Goal: Information Seeking & Learning: Compare options

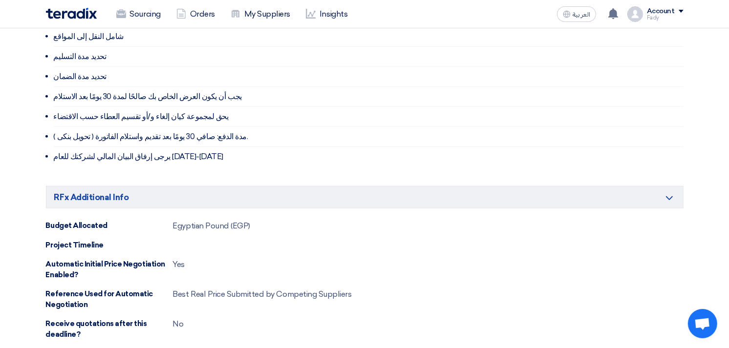
scroll to position [847, 0]
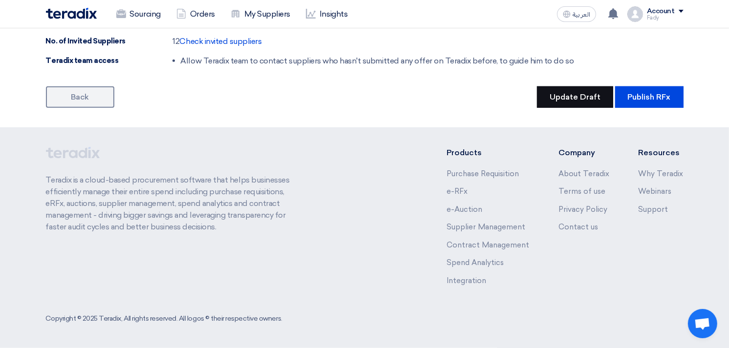
click at [565, 99] on button "Update Draft" at bounding box center [575, 96] width 76 height 21
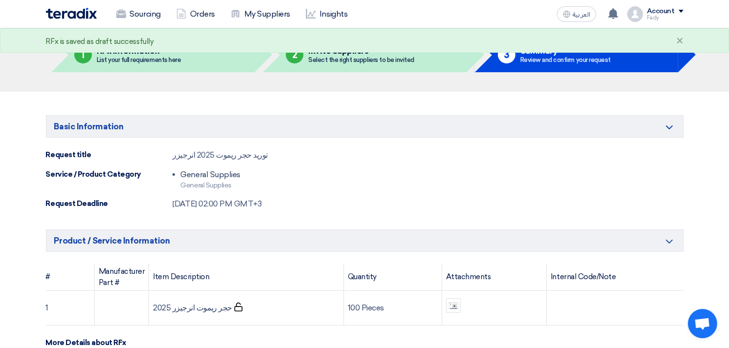
scroll to position [0, 0]
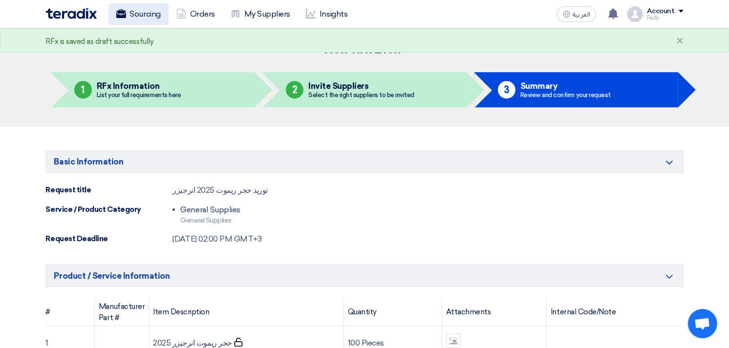
click at [133, 10] on link "Sourcing" at bounding box center [138, 13] width 60 height 21
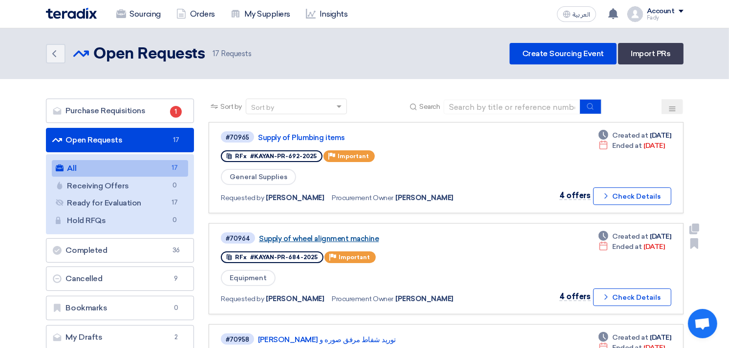
click at [315, 235] on link "Supply of wheel alignment machine" at bounding box center [381, 238] width 244 height 9
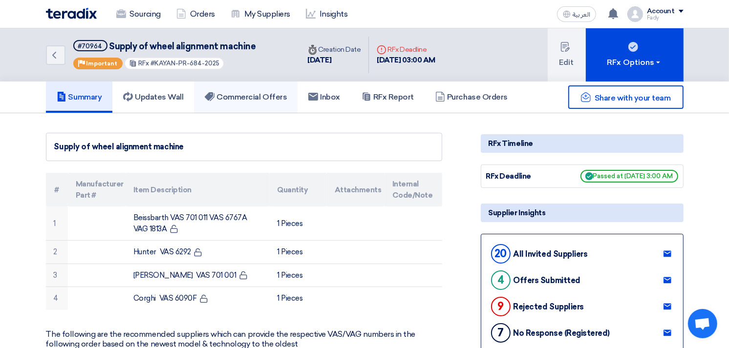
click at [262, 100] on h5 "Commercial Offers" at bounding box center [246, 97] width 82 height 10
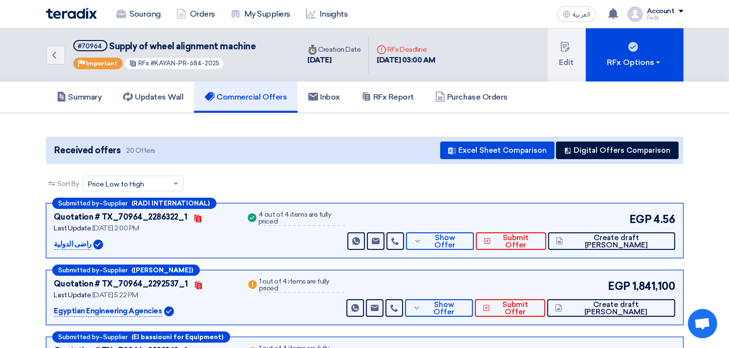
scroll to position [54, 0]
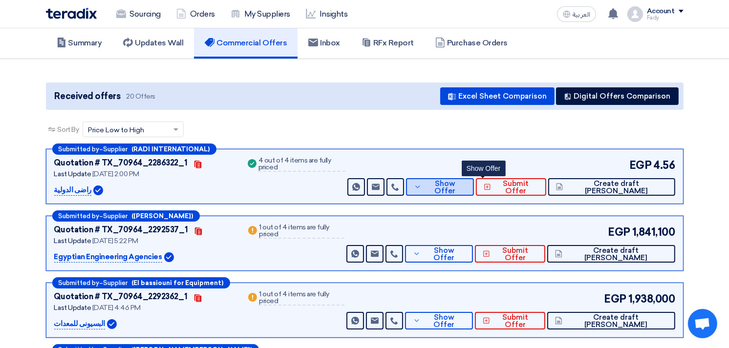
click at [466, 188] on span "Show Offer" at bounding box center [445, 187] width 42 height 15
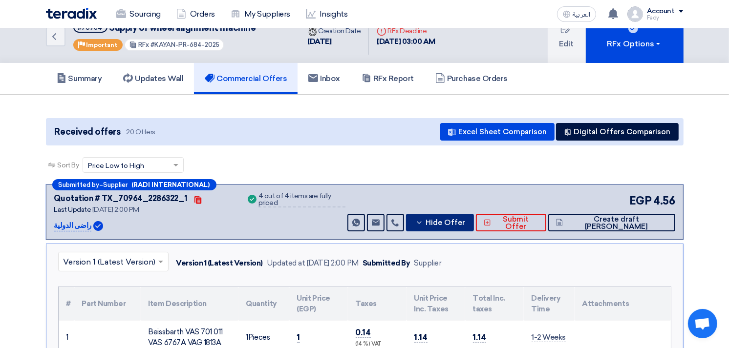
scroll to position [0, 0]
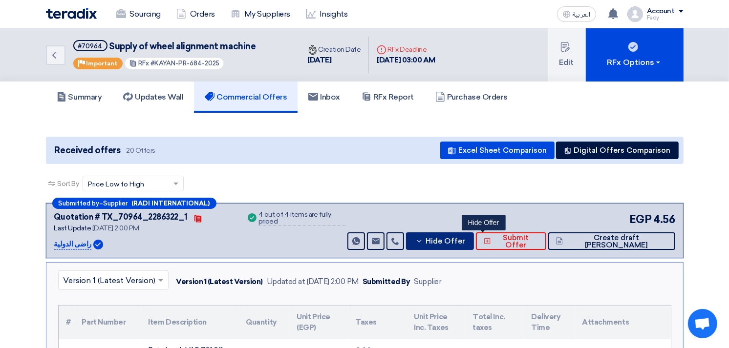
click at [474, 244] on button "Hide Offer" at bounding box center [440, 241] width 68 height 18
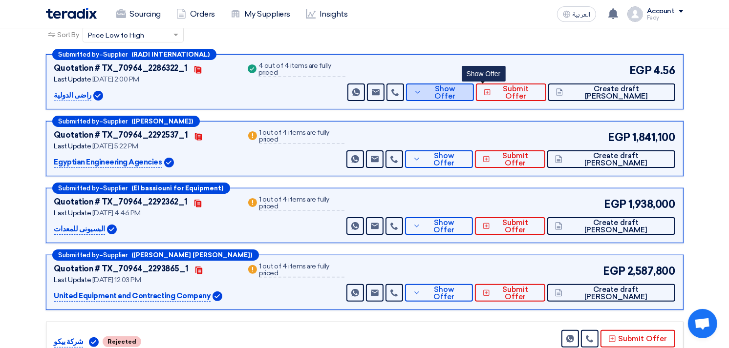
scroll to position [163, 0]
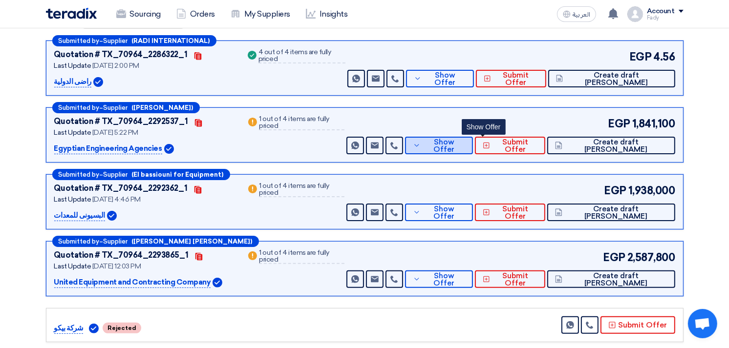
click at [465, 145] on span "Show Offer" at bounding box center [444, 146] width 42 height 15
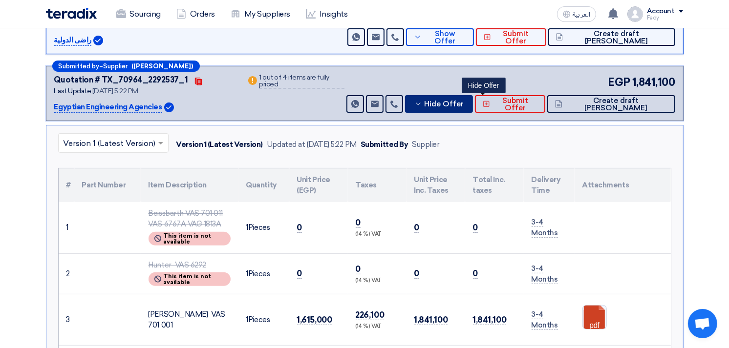
scroll to position [325, 0]
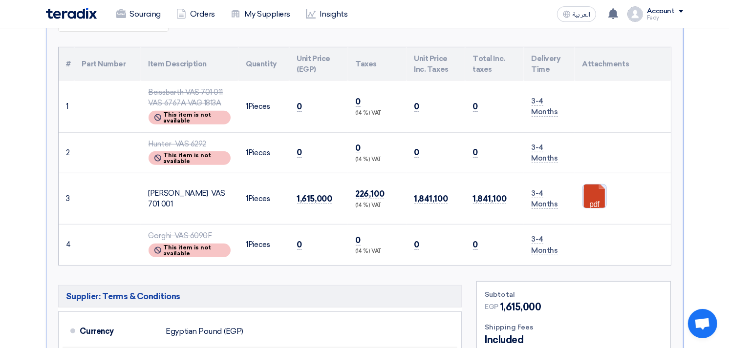
click at [593, 197] on link at bounding box center [622, 214] width 78 height 59
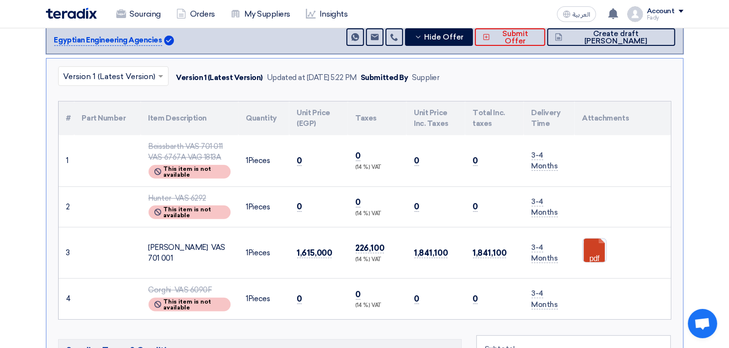
scroll to position [0, 0]
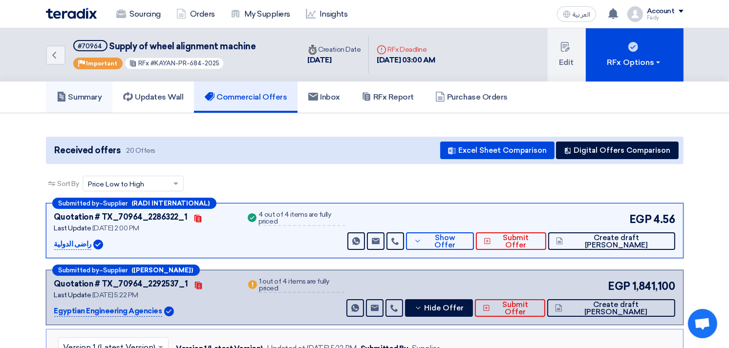
click at [89, 100] on h5 "Summary" at bounding box center [79, 97] width 45 height 10
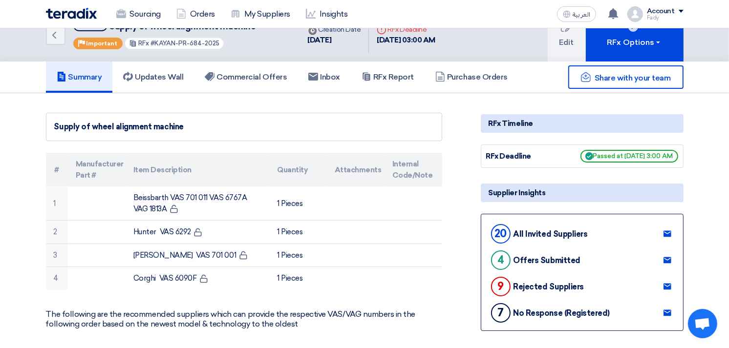
scroll to position [54, 0]
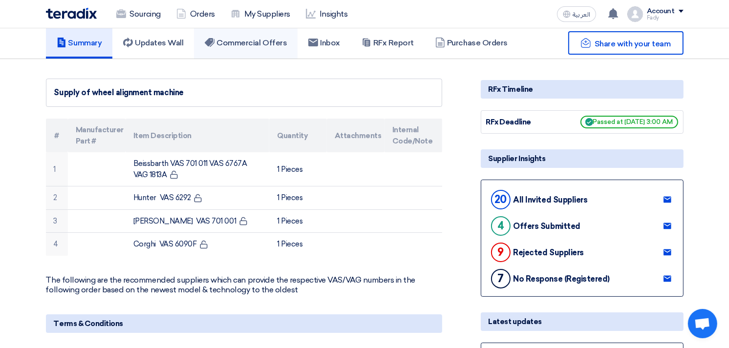
click at [262, 46] on h5 "Commercial Offers" at bounding box center [246, 43] width 82 height 10
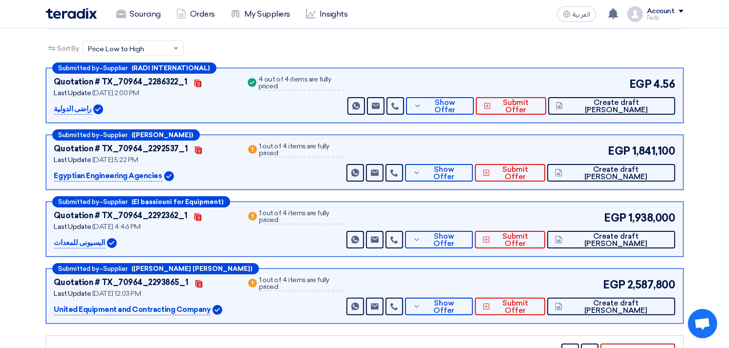
scroll to position [163, 0]
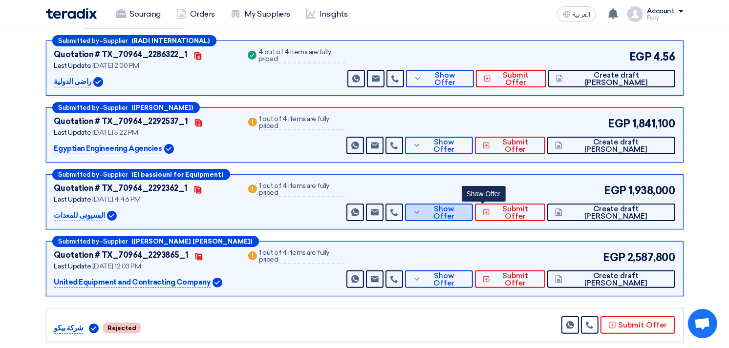
click at [465, 207] on span "Show Offer" at bounding box center [444, 213] width 42 height 15
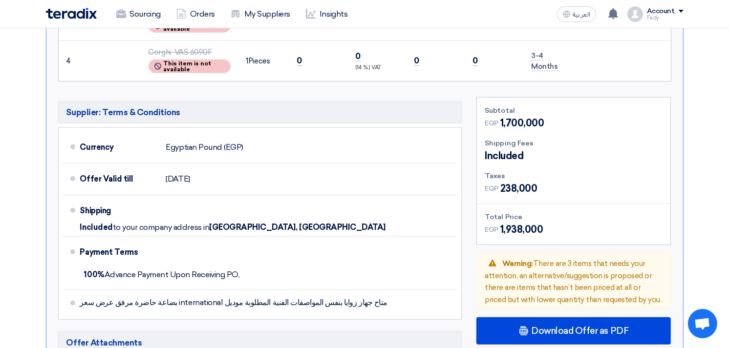
scroll to position [651, 0]
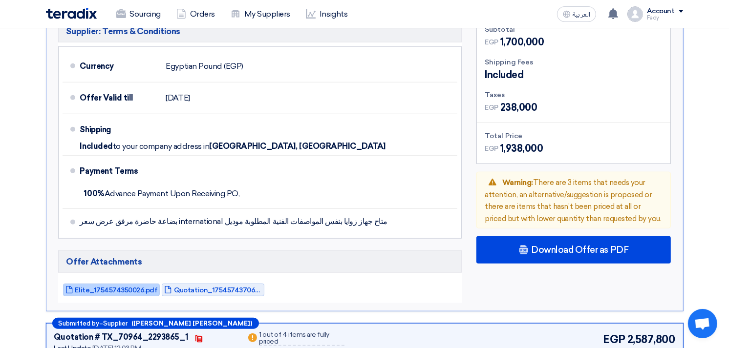
click at [128, 287] on span "Elite_1754574350026.pdf" at bounding box center [116, 290] width 83 height 7
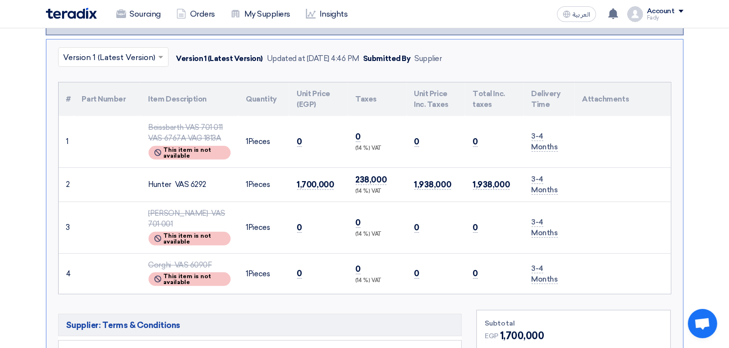
scroll to position [271, 0]
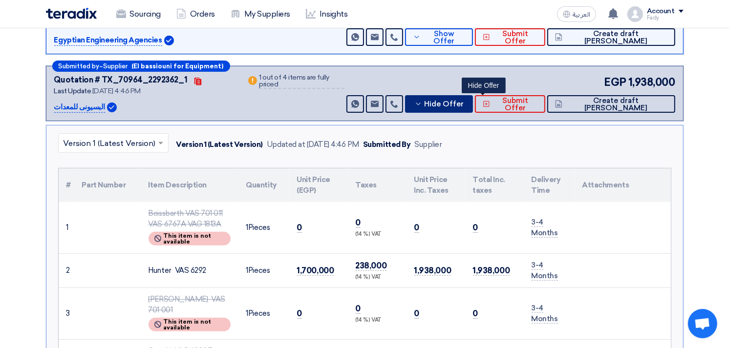
click at [464, 101] on span "Hide Offer" at bounding box center [444, 104] width 40 height 7
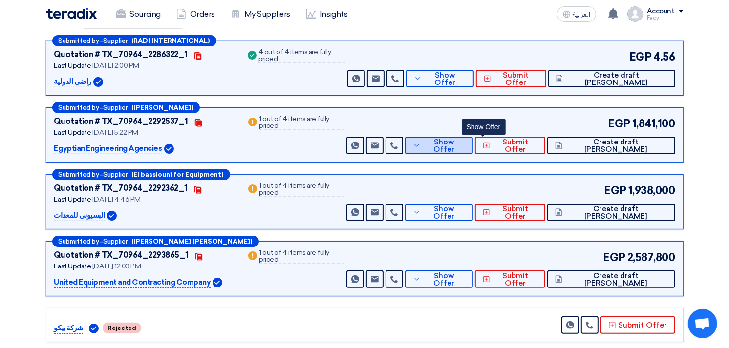
click at [465, 146] on span "Show Offer" at bounding box center [444, 146] width 42 height 15
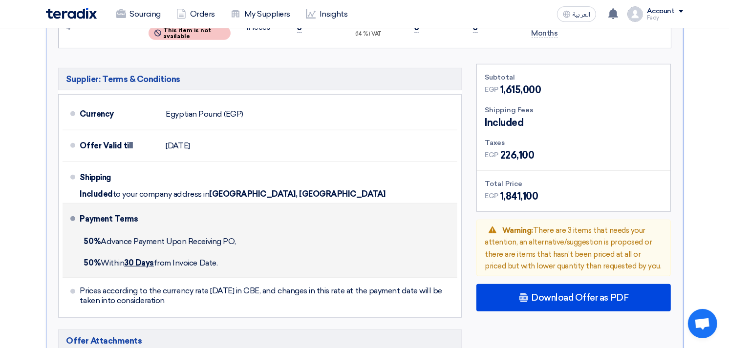
scroll to position [651, 0]
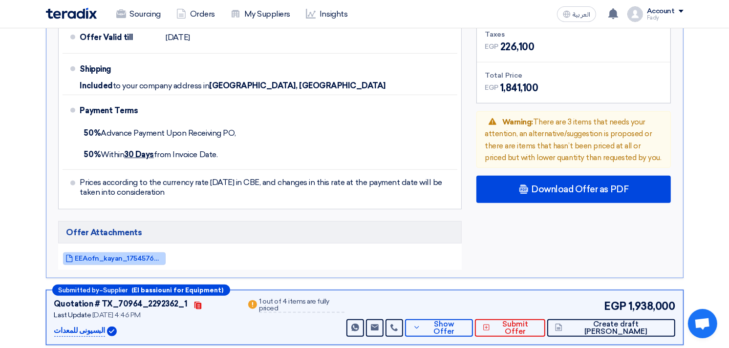
click at [149, 255] on span "EEAofn_kayan_1754576467599.pdf" at bounding box center [119, 258] width 88 height 7
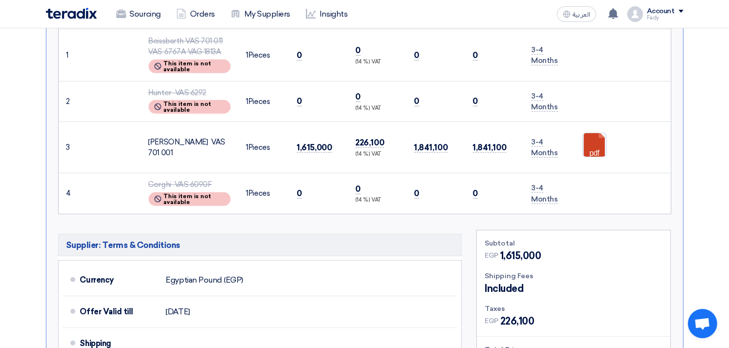
scroll to position [217, 0]
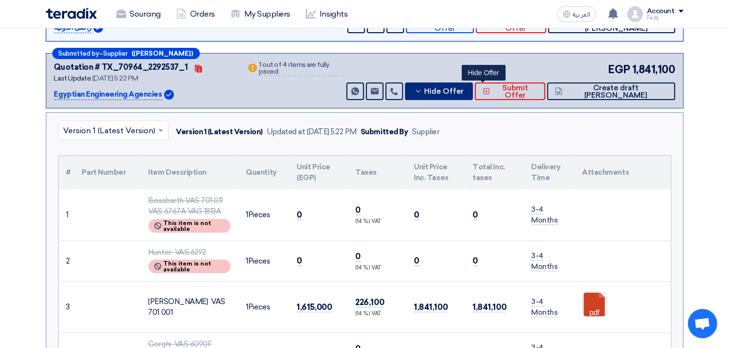
click at [464, 92] on span "Hide Offer" at bounding box center [444, 91] width 40 height 7
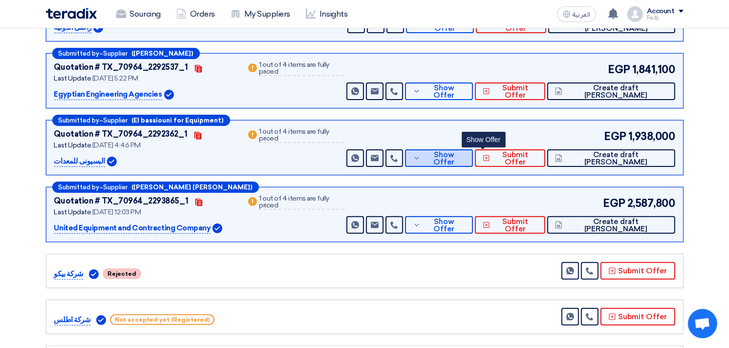
click at [465, 154] on span "Show Offer" at bounding box center [444, 158] width 42 height 15
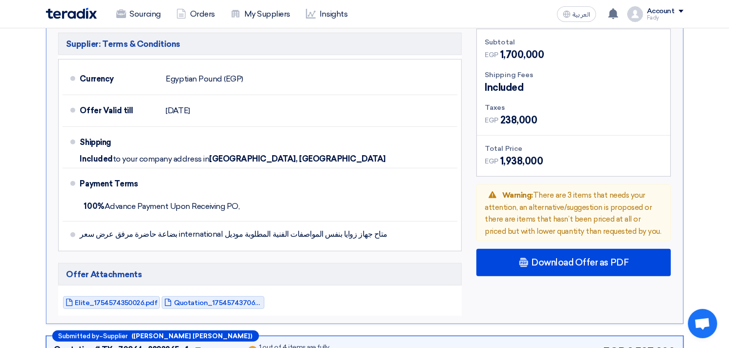
scroll to position [651, 0]
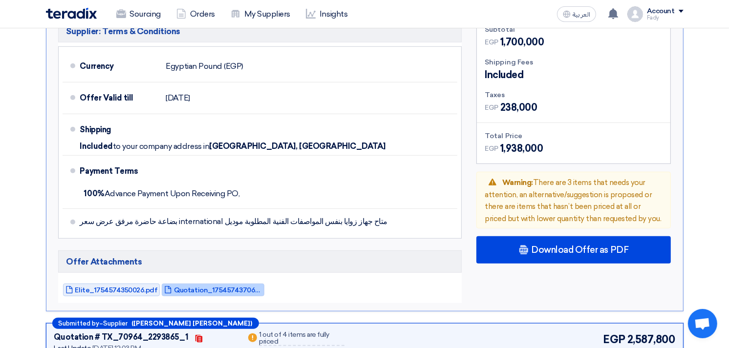
click at [204, 287] on span "Quotation_1754574370651.pdf" at bounding box center [218, 290] width 88 height 7
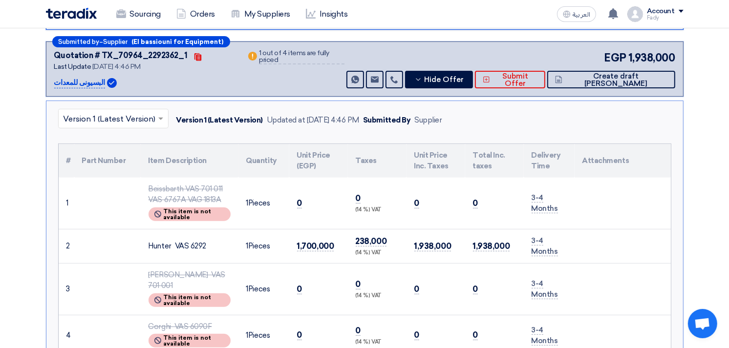
scroll to position [271, 0]
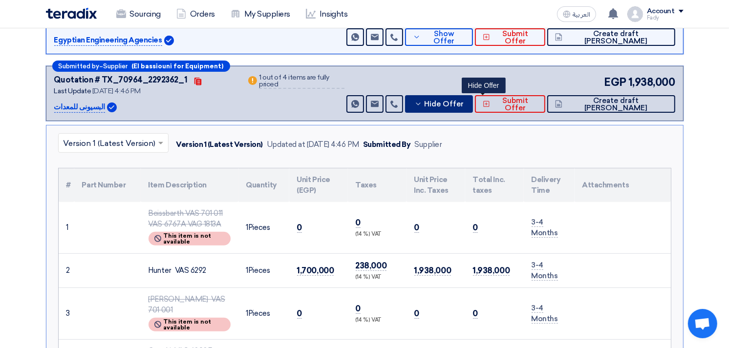
click at [464, 101] on span "Hide Offer" at bounding box center [444, 104] width 40 height 7
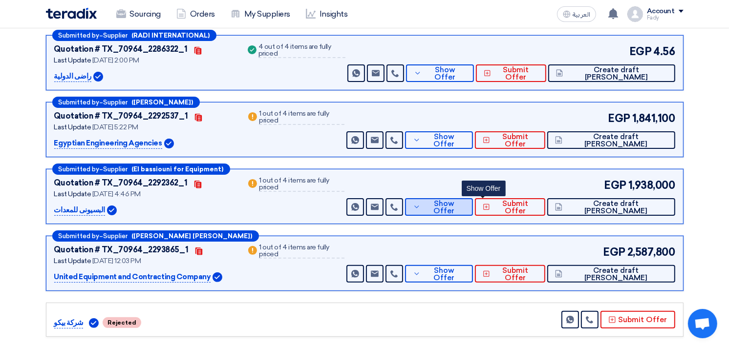
scroll to position [0, 0]
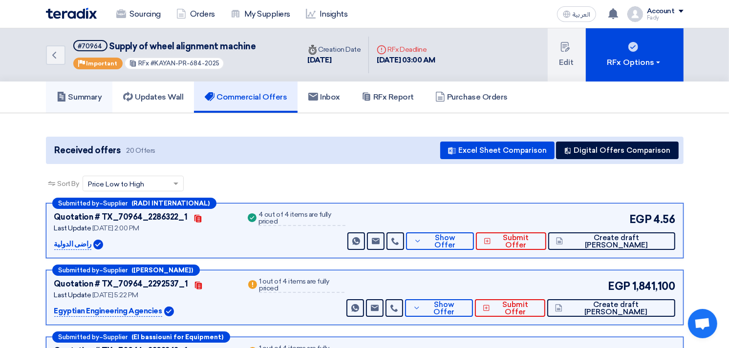
click at [82, 95] on h5 "Summary" at bounding box center [79, 97] width 45 height 10
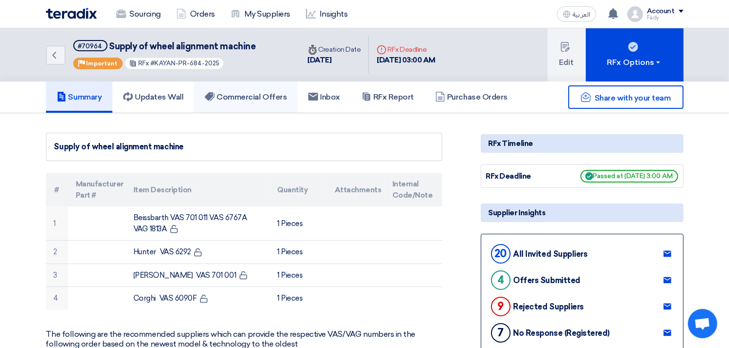
click at [265, 100] on h5 "Commercial Offers" at bounding box center [246, 97] width 82 height 10
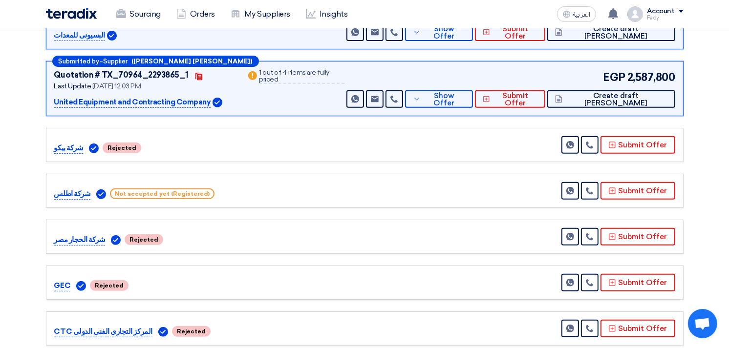
scroll to position [294, 0]
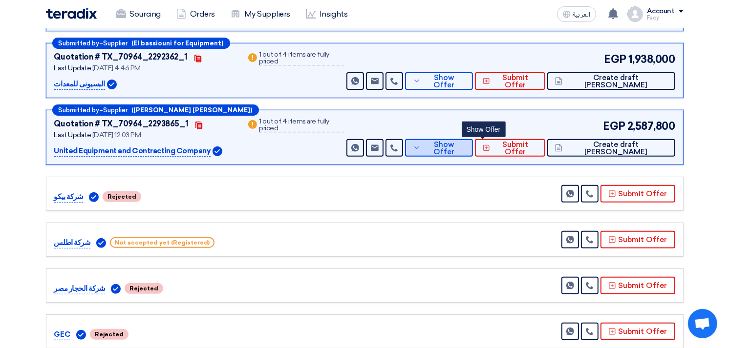
click at [465, 145] on span "Show Offer" at bounding box center [444, 148] width 42 height 15
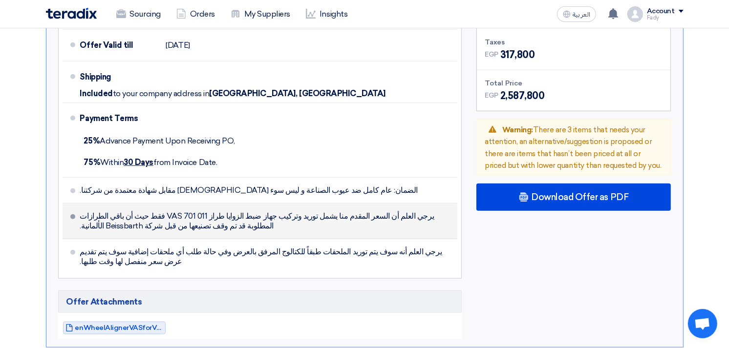
scroll to position [891, 0]
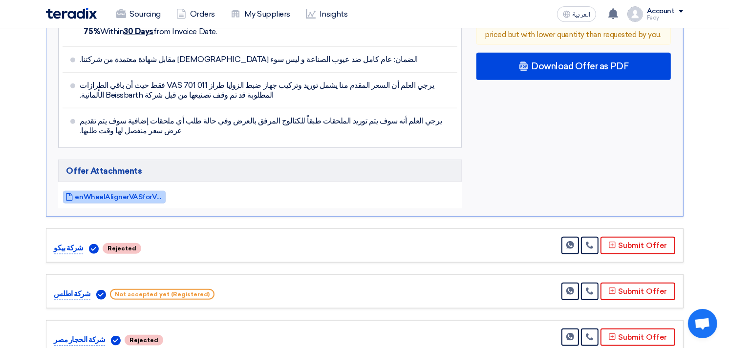
click at [137, 193] on span "enWheelAlignerVASforVolkswagen_1754730205287.pdf" at bounding box center [119, 196] width 88 height 7
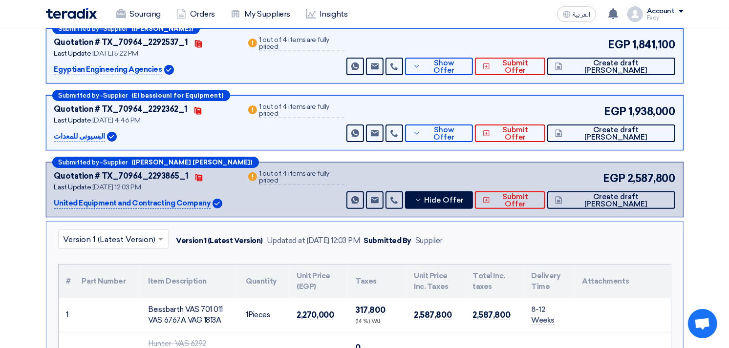
scroll to position [108, 0]
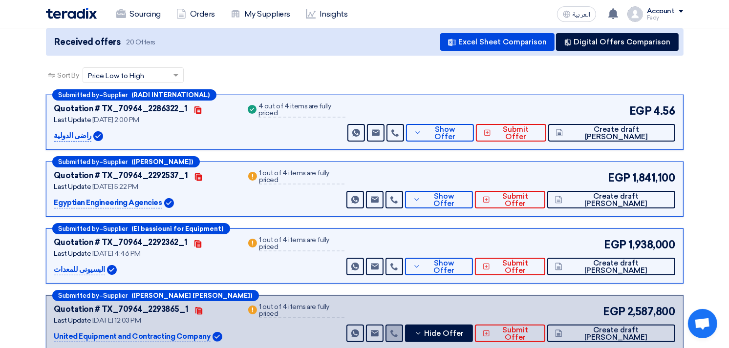
click at [398, 334] on icon at bounding box center [394, 334] width 8 height 8
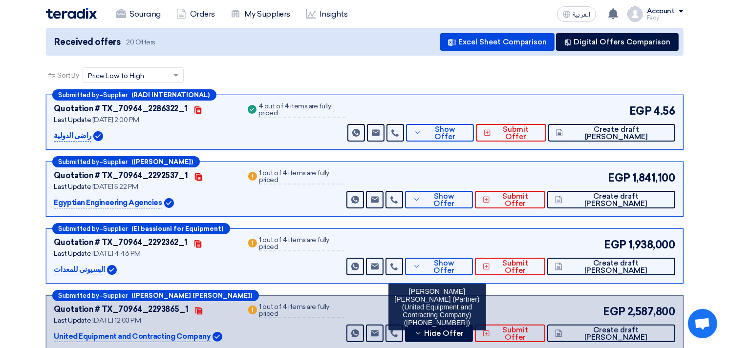
click at [337, 308] on div "1 out of 4 items are fully priced" at bounding box center [301, 311] width 85 height 15
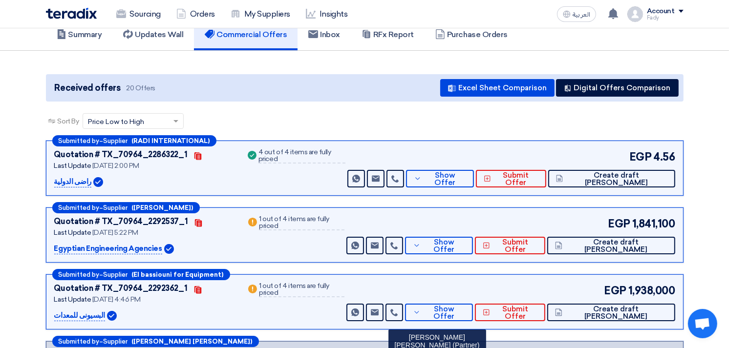
scroll to position [0, 0]
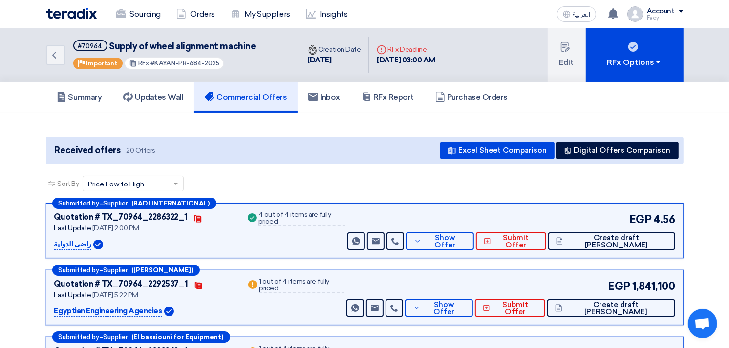
drag, startPoint x: 150, startPoint y: 62, endPoint x: 213, endPoint y: 67, distance: 63.2
click at [213, 67] on div "RFx #KAYAN-PR-684-2025" at bounding box center [174, 63] width 100 height 13
copy span "KAYAN-PR-684-2025"
drag, startPoint x: 106, startPoint y: 43, endPoint x: 255, endPoint y: 44, distance: 148.9
click at [255, 44] on div "Back #70964 Supply of wheel alignment machine Priority Important RFx #KAYAN-PR-…" at bounding box center [173, 54] width 254 height 53
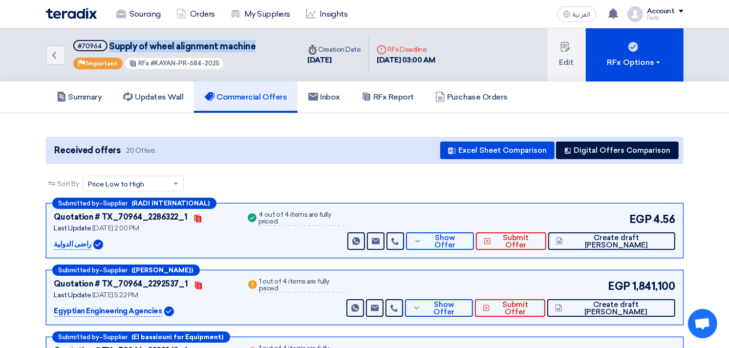
copy span "Supply of wheel alignment machine"
drag, startPoint x: 373, startPoint y: 191, endPoint x: 420, endPoint y: 167, distance: 53.3
click at [373, 191] on div "Sort By Sort by × Price Low to High ×" at bounding box center [364, 189] width 637 height 27
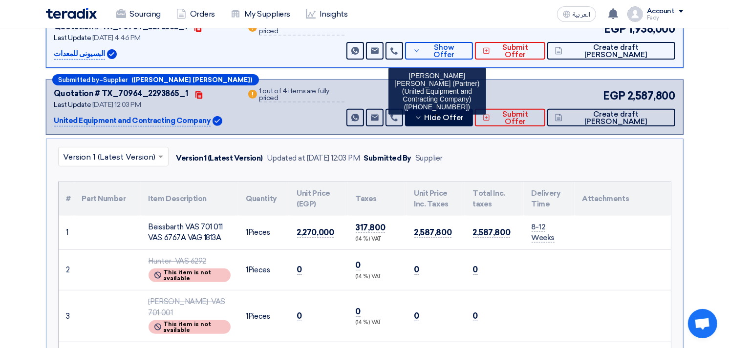
scroll to position [325, 0]
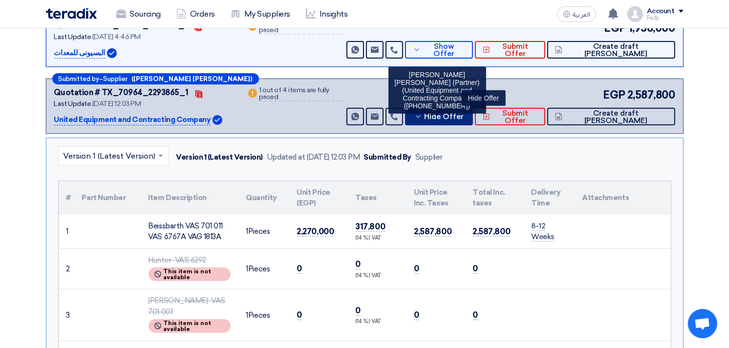
click at [464, 117] on span "Hide Offer" at bounding box center [444, 116] width 40 height 7
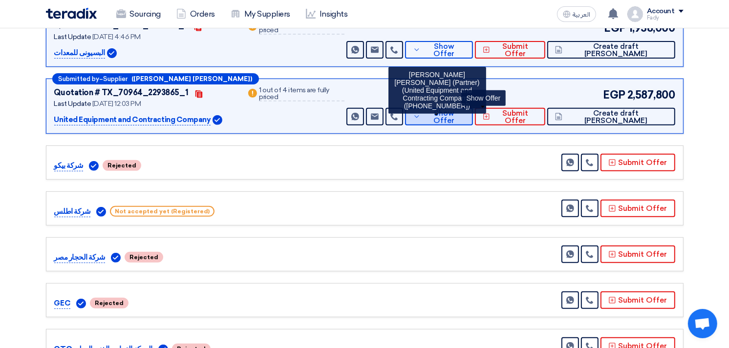
click at [465, 111] on span "Show Offer" at bounding box center [444, 117] width 42 height 15
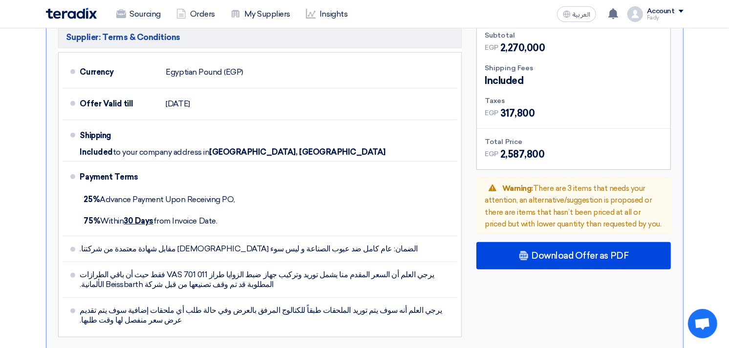
scroll to position [759, 0]
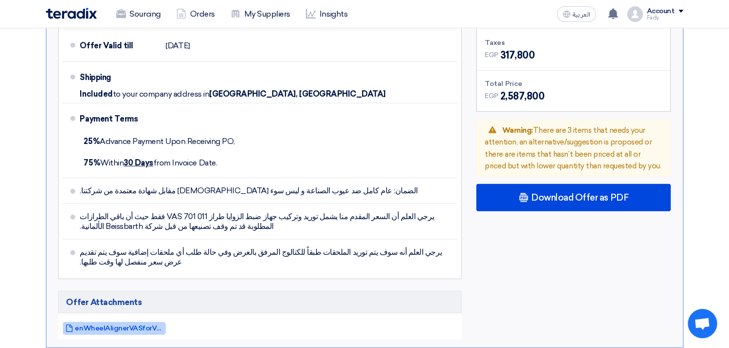
click at [132, 325] on span "enWheelAlignerVASforVolkswagen_1754730205287.pdf" at bounding box center [119, 328] width 88 height 7
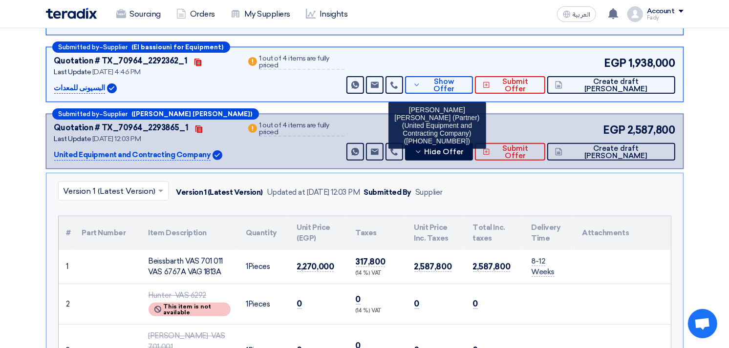
scroll to position [271, 0]
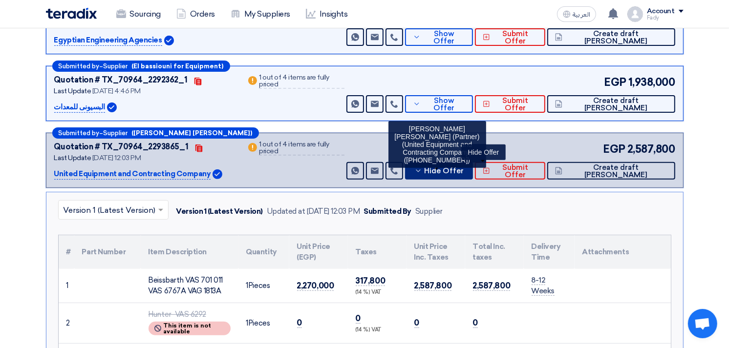
click at [464, 172] on span "Hide Offer" at bounding box center [444, 170] width 40 height 7
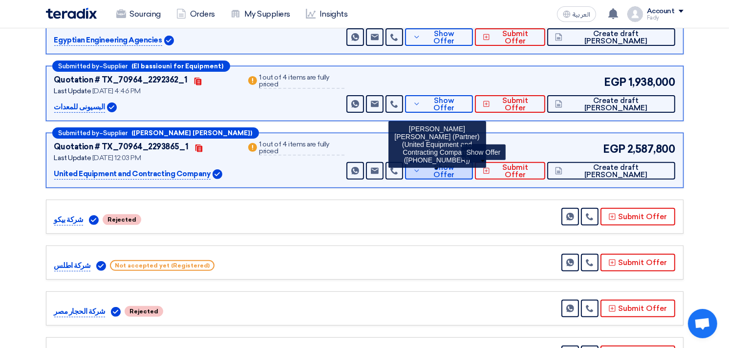
click at [465, 172] on span "Show Offer" at bounding box center [444, 171] width 42 height 15
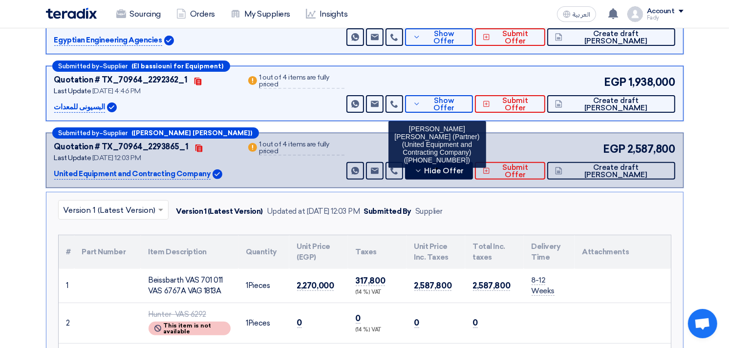
click at [508, 218] on div "× Version 1 (Latest Version) Version 1 (Latest Version) Updated at [DATE] 12:03…" at bounding box center [364, 211] width 613 height 23
click at [534, 211] on div "× Version 1 (Latest Version) Version 1 (Latest Version) Updated at [DATE] 12:03…" at bounding box center [364, 211] width 613 height 23
click at [473, 170] on button "Hide Offer" at bounding box center [439, 171] width 68 height 18
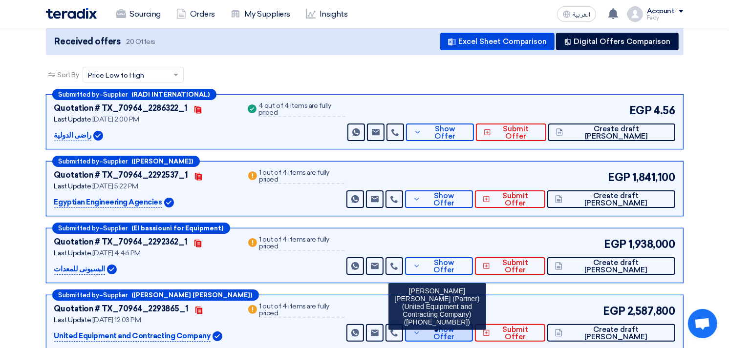
scroll to position [108, 0]
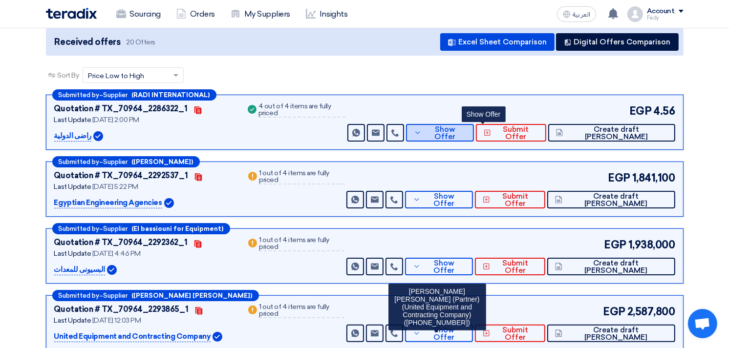
click at [466, 127] on span "Show Offer" at bounding box center [445, 133] width 42 height 15
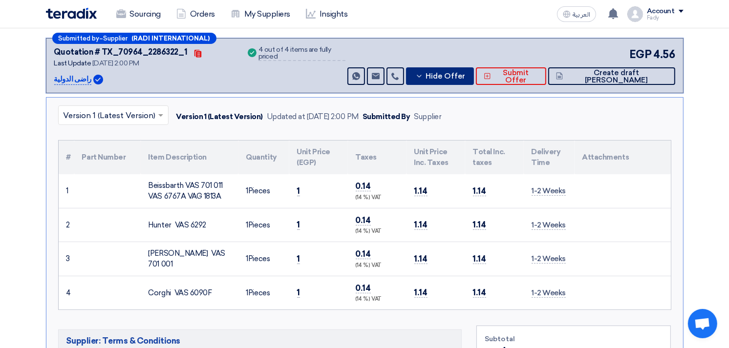
scroll to position [163, 0]
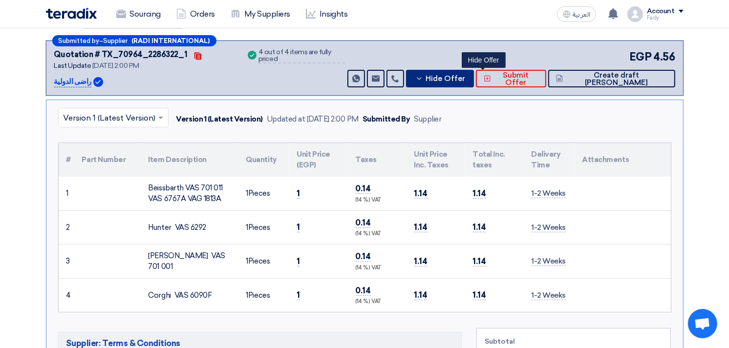
click at [474, 70] on button "Hide Offer" at bounding box center [440, 79] width 68 height 18
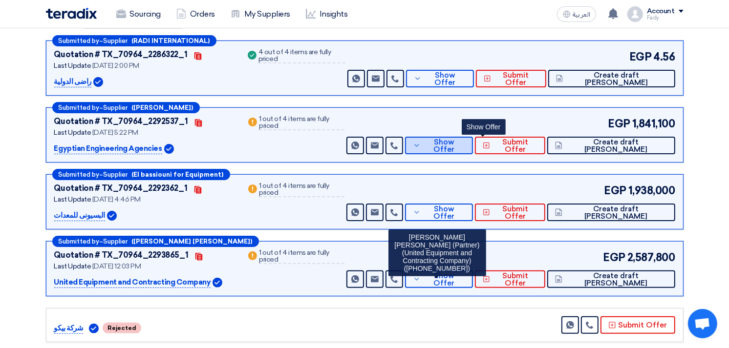
click at [465, 146] on span "Show Offer" at bounding box center [444, 146] width 42 height 15
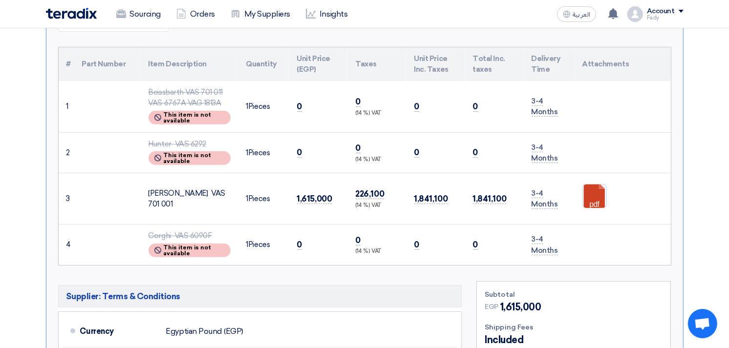
scroll to position [0, 0]
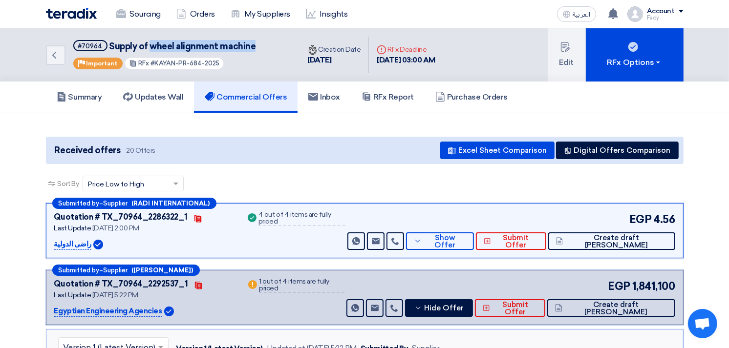
drag, startPoint x: 147, startPoint y: 44, endPoint x: 251, endPoint y: 33, distance: 103.6
click at [251, 33] on div "Back #70964 Supply of wheel alignment machine Priority Important RFx #KAYAN-PR-…" at bounding box center [173, 54] width 254 height 53
copy span "wheel alignment machine"
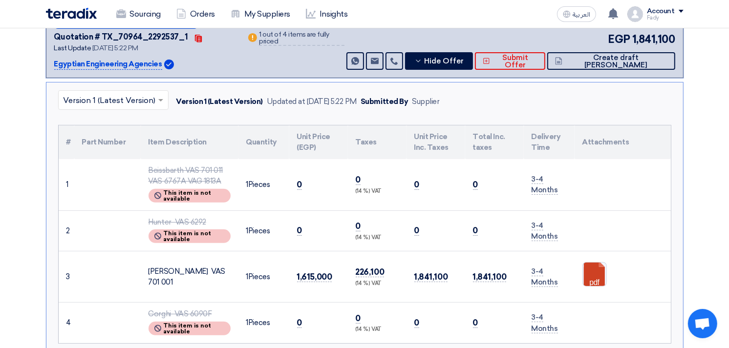
scroll to position [271, 0]
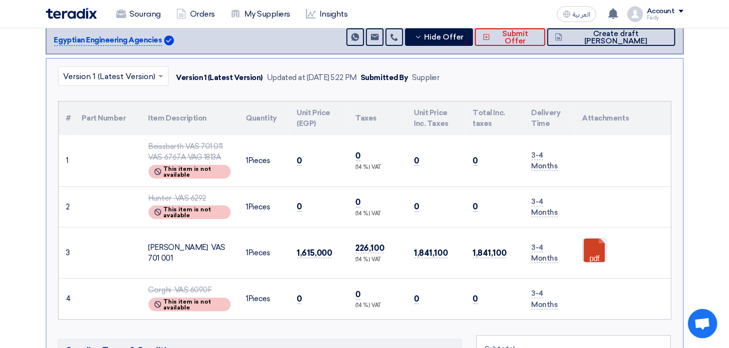
drag, startPoint x: 296, startPoint y: 251, endPoint x: 342, endPoint y: 248, distance: 45.5
click at [342, 248] on td "1,615,000" at bounding box center [318, 253] width 59 height 51
copy span "1,615,000"
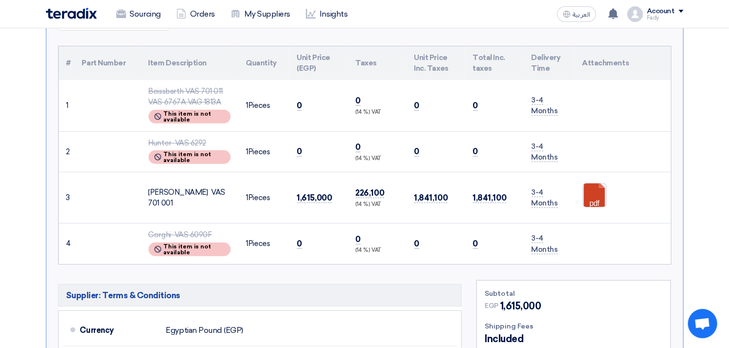
scroll to position [325, 0]
drag, startPoint x: 148, startPoint y: 194, endPoint x: 233, endPoint y: 191, distance: 84.5
click at [233, 191] on td "[PERSON_NAME] VAS 701 001" at bounding box center [190, 198] width 98 height 51
copy div "[PERSON_NAME] VAS 701 001"
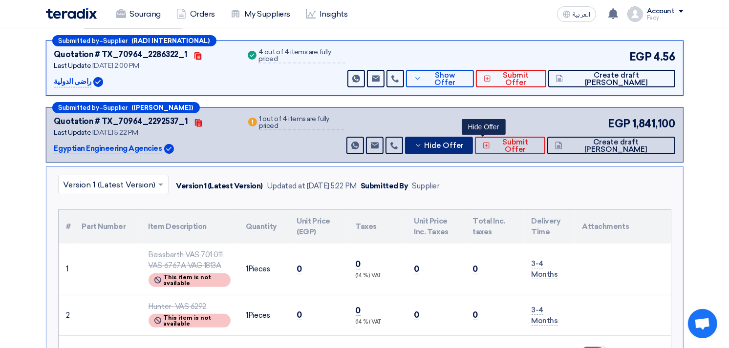
click at [473, 150] on button "Hide Offer" at bounding box center [439, 146] width 68 height 18
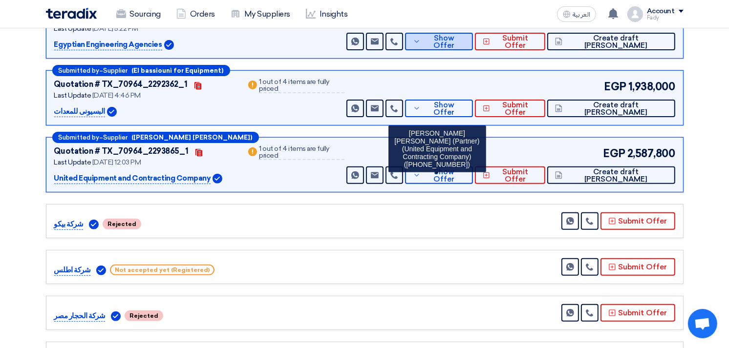
scroll to position [271, 0]
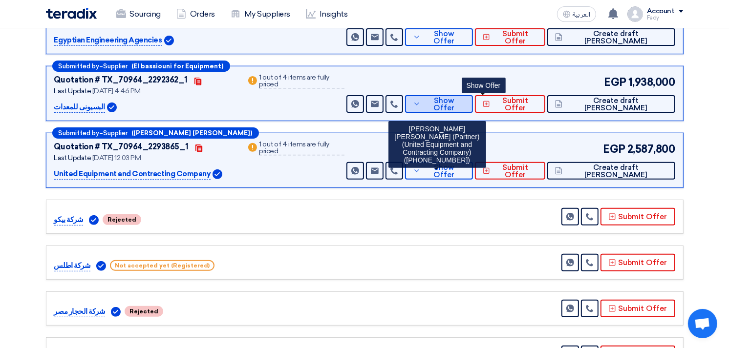
click at [465, 103] on span "Show Offer" at bounding box center [444, 104] width 42 height 15
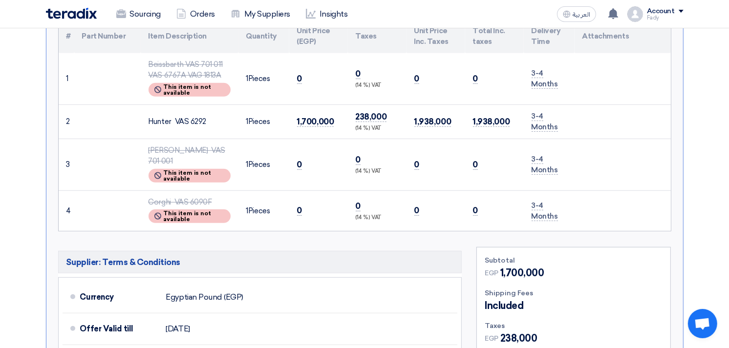
scroll to position [434, 0]
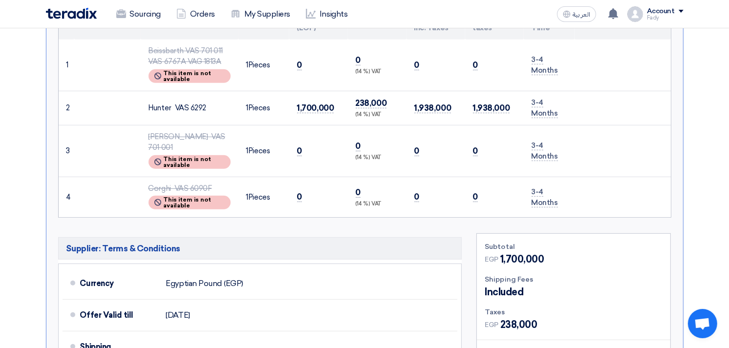
drag, startPoint x: 296, startPoint y: 105, endPoint x: 335, endPoint y: 104, distance: 38.1
click at [335, 104] on td "1,700,000" at bounding box center [318, 108] width 59 height 34
copy span "1,700,000"
drag, startPoint x: 149, startPoint y: 105, endPoint x: 208, endPoint y: 101, distance: 58.8
click at [208, 103] on div "Hunter VAS 6292" at bounding box center [189, 108] width 82 height 11
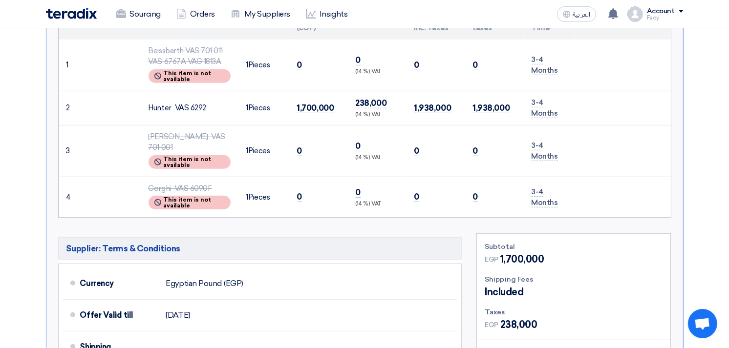
copy div "Hunter VAS 6292"
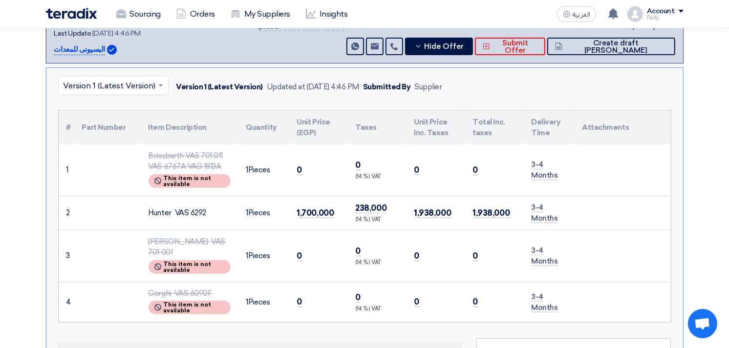
scroll to position [325, 0]
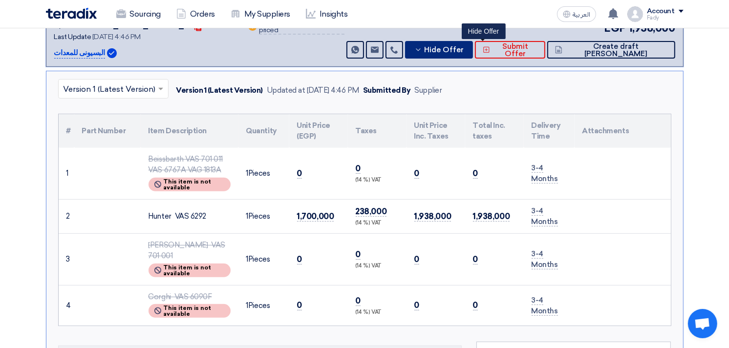
click at [464, 49] on span "Hide Offer" at bounding box center [444, 49] width 40 height 7
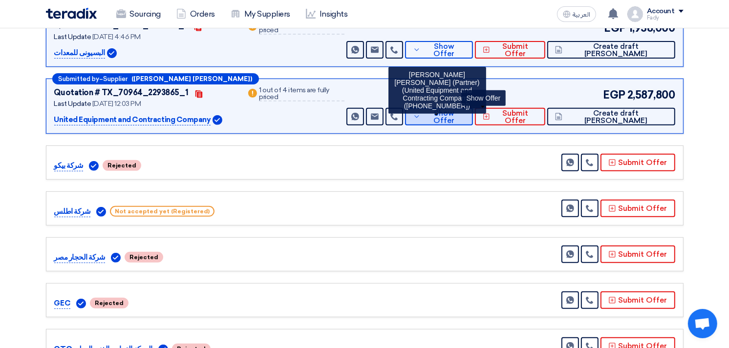
click at [465, 114] on span "Show Offer" at bounding box center [444, 117] width 42 height 15
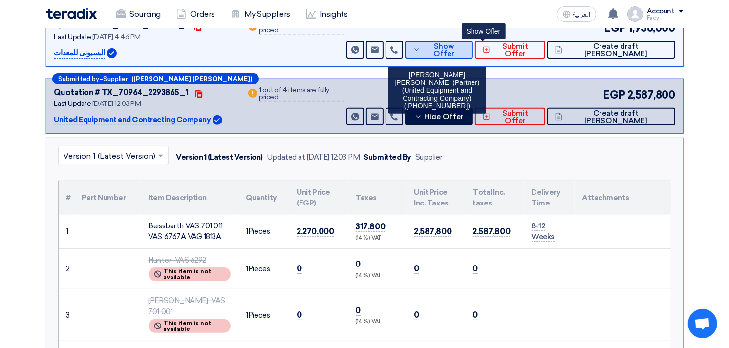
click at [473, 41] on button "Show Offer" at bounding box center [439, 50] width 68 height 18
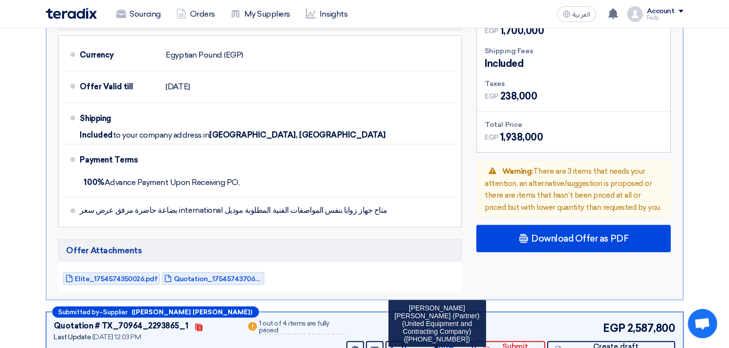
scroll to position [705, 0]
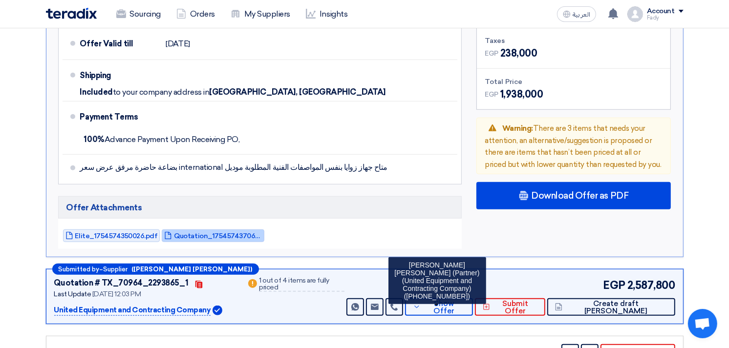
click at [208, 232] on span "Quotation_1754574370651.pdf" at bounding box center [218, 235] width 88 height 7
click at [128, 230] on link "Elite_1754574350026.pdf" at bounding box center [111, 236] width 97 height 13
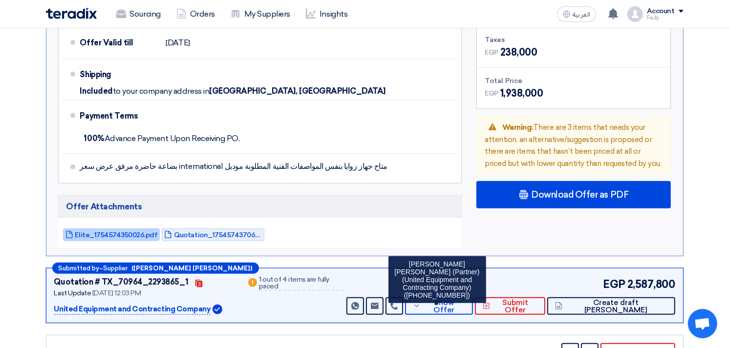
scroll to position [759, 0]
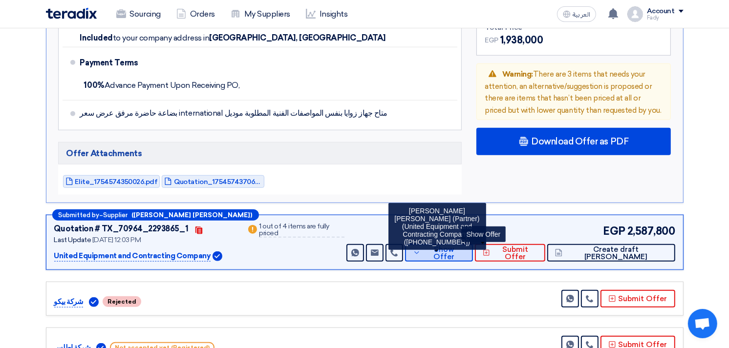
click at [473, 245] on button "Show Offer" at bounding box center [439, 253] width 68 height 18
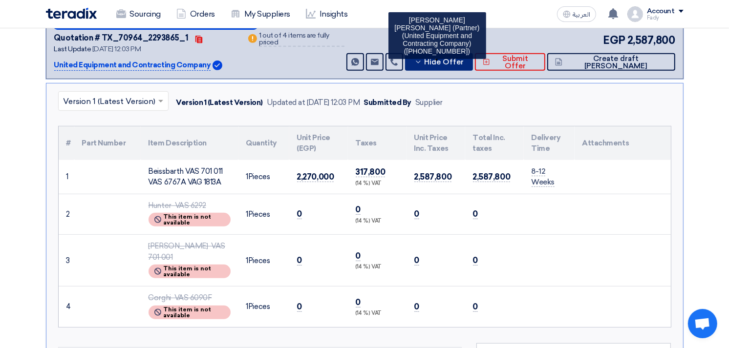
scroll to position [379, 0]
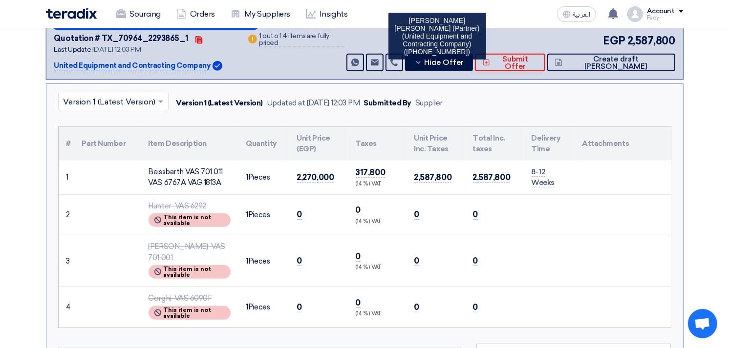
drag, startPoint x: 226, startPoint y: 179, endPoint x: 147, endPoint y: 167, distance: 80.1
click at [147, 167] on td "Beissbarth VAS 701 011 VAS 6767A VAG 1813A" at bounding box center [190, 178] width 98 height 34
copy div "Beissbarth VAS 701 011 VAS 6767A VAG 1813A"
click at [244, 196] on td "1 Pieces" at bounding box center [263, 214] width 51 height 41
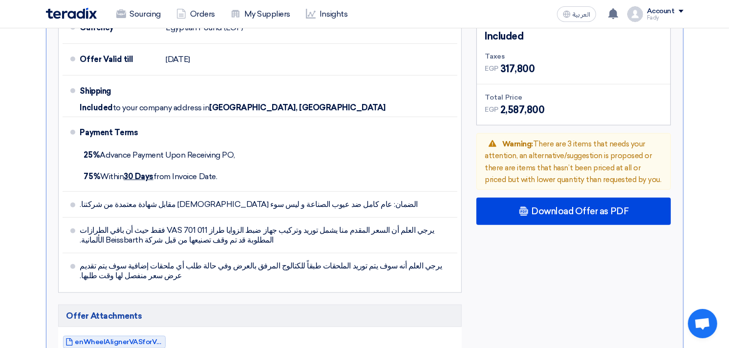
scroll to position [814, 0]
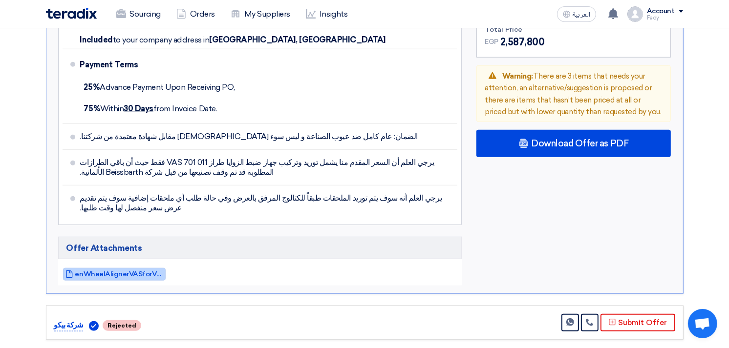
click at [130, 271] on span "enWheelAlignerVASforVolkswagen_1754730205287.pdf" at bounding box center [119, 274] width 88 height 7
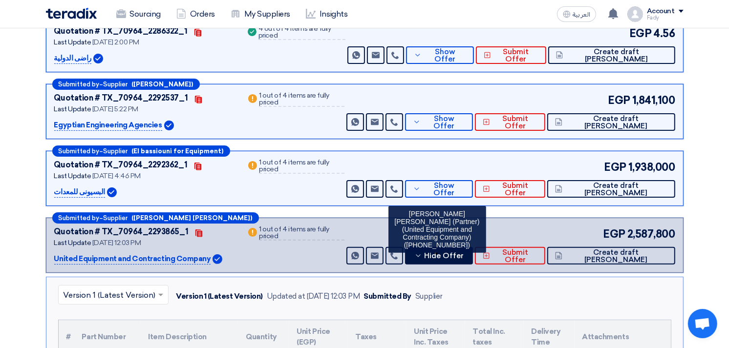
scroll to position [0, 0]
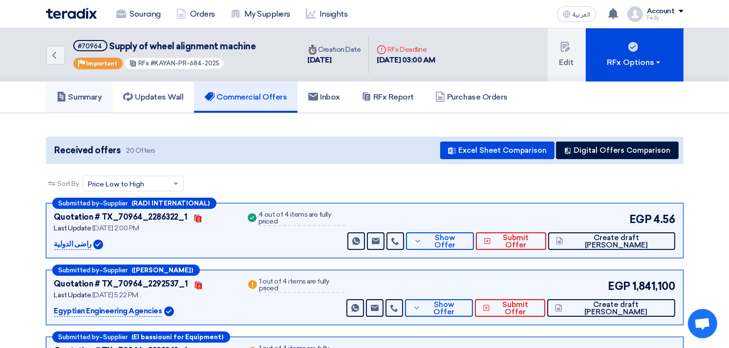
click at [64, 88] on link "Summary" at bounding box center [79, 97] width 67 height 31
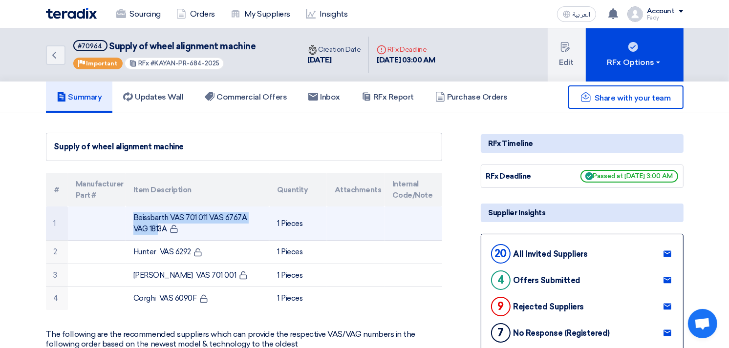
drag, startPoint x: 207, startPoint y: 216, endPoint x: 107, endPoint y: 216, distance: 99.6
click at [107, 216] on tr "1 Beissbarth VAS 701 011 VAS 6767A VAG 1813A 1 Pieces" at bounding box center [244, 224] width 396 height 34
copy tr "Beissbarth VAS 701 011"
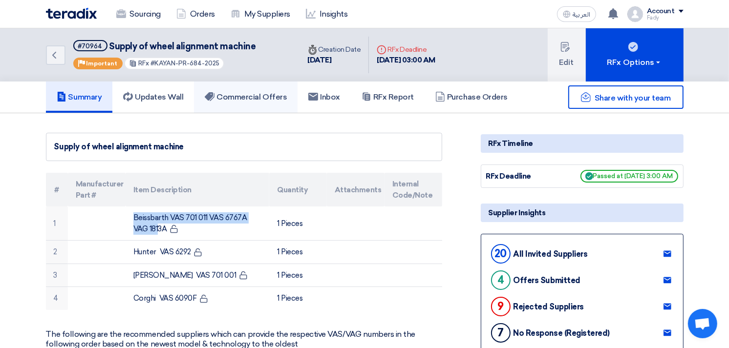
click at [245, 92] on h5 "Commercial Offers" at bounding box center [246, 97] width 82 height 10
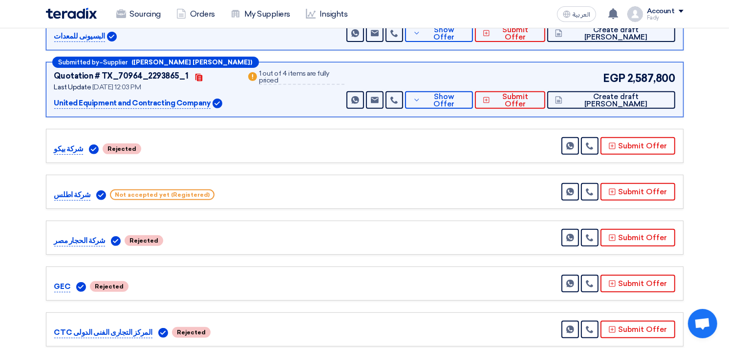
scroll to position [240, 0]
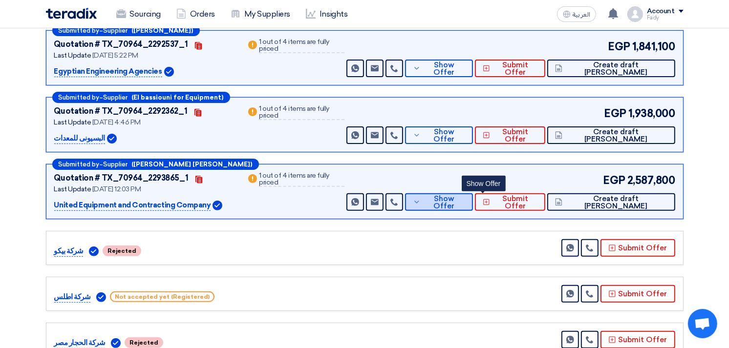
click at [465, 204] on span "Show Offer" at bounding box center [444, 202] width 42 height 15
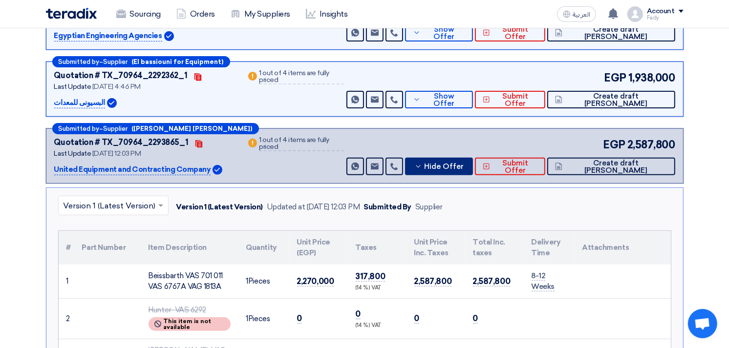
scroll to position [294, 0]
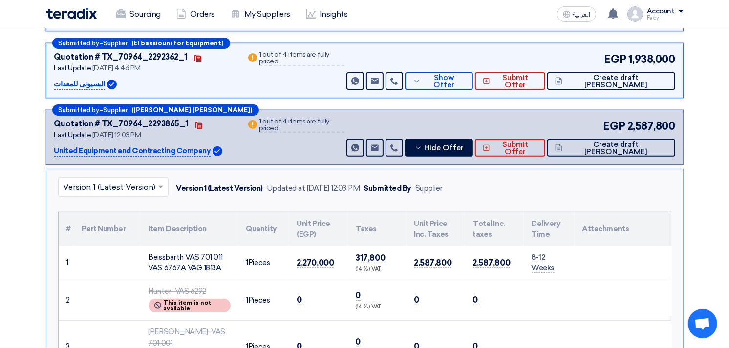
drag, startPoint x: 298, startPoint y: 261, endPoint x: 335, endPoint y: 262, distance: 37.1
click at [335, 262] on td "2,270,000" at bounding box center [318, 263] width 59 height 34
copy span "2,270,000"
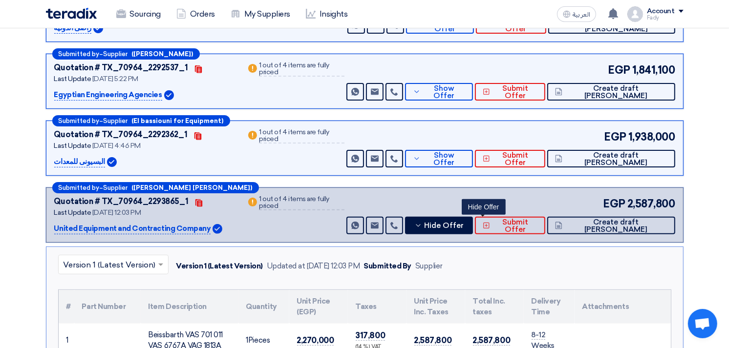
scroll to position [217, 0]
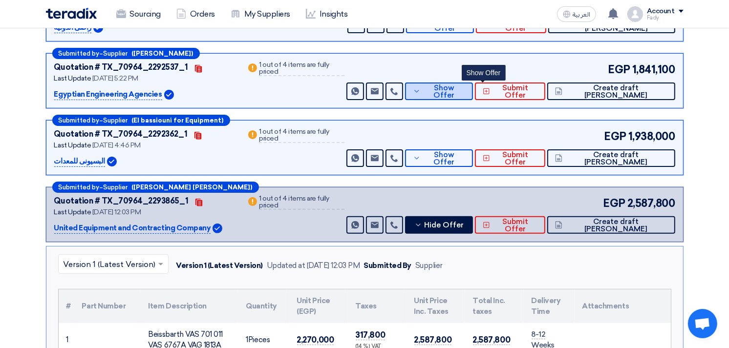
click at [467, 98] on button "Show Offer" at bounding box center [439, 92] width 68 height 18
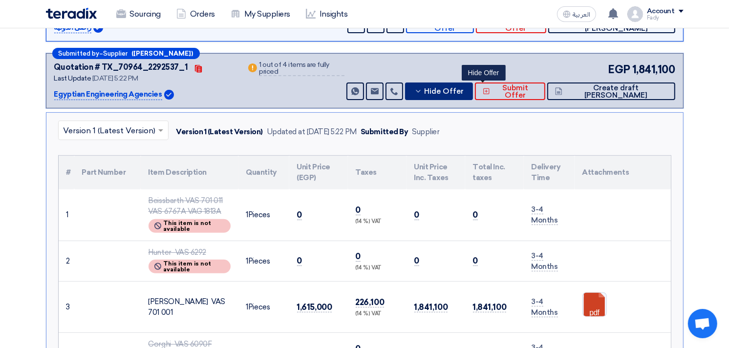
scroll to position [271, 0]
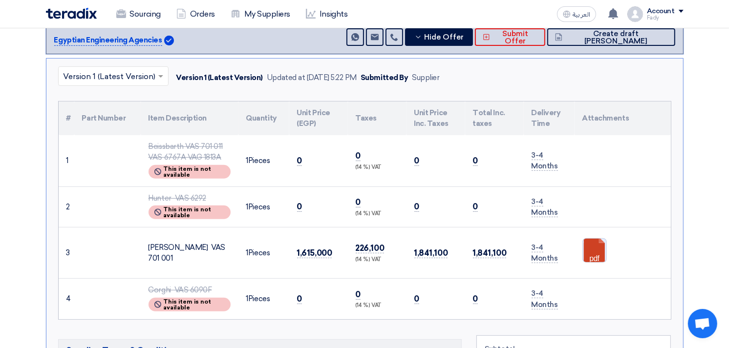
click at [593, 254] on link at bounding box center [622, 268] width 78 height 59
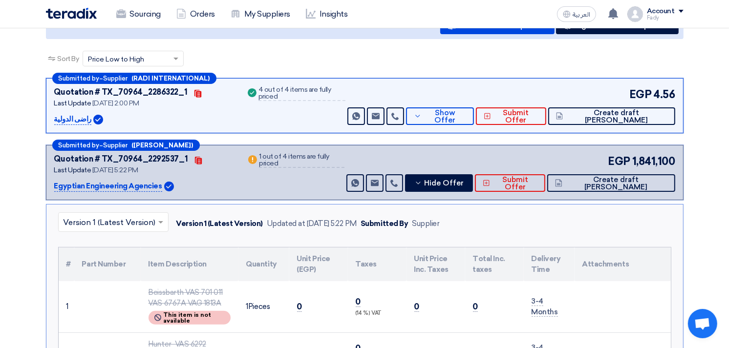
scroll to position [108, 0]
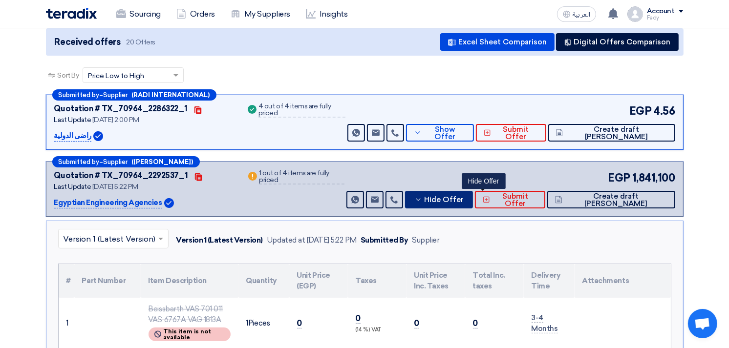
click at [473, 203] on button "Hide Offer" at bounding box center [439, 200] width 68 height 18
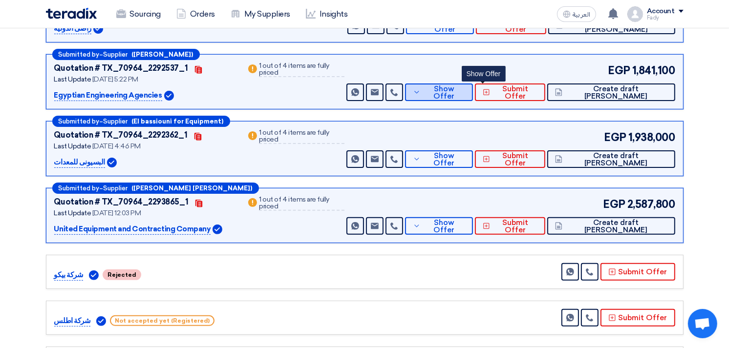
scroll to position [217, 0]
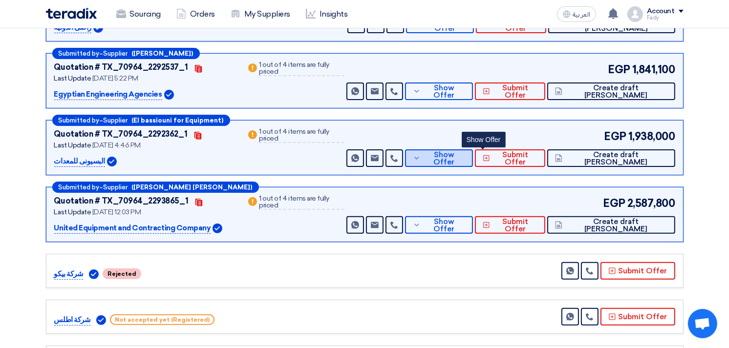
click at [465, 154] on span "Show Offer" at bounding box center [444, 158] width 42 height 15
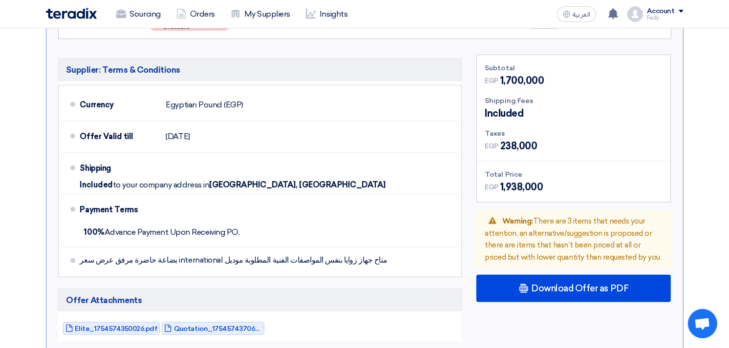
scroll to position [705, 0]
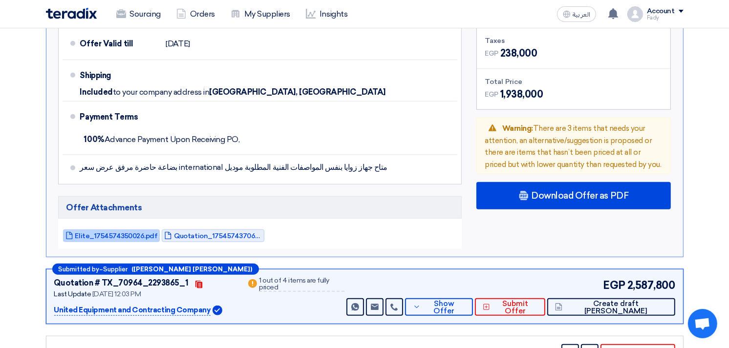
click at [119, 232] on span "Elite_1754574350026.pdf" at bounding box center [116, 235] width 83 height 7
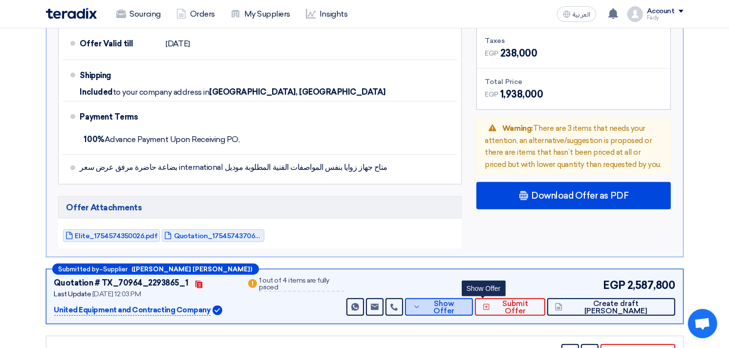
click at [420, 303] on icon at bounding box center [417, 307] width 8 height 8
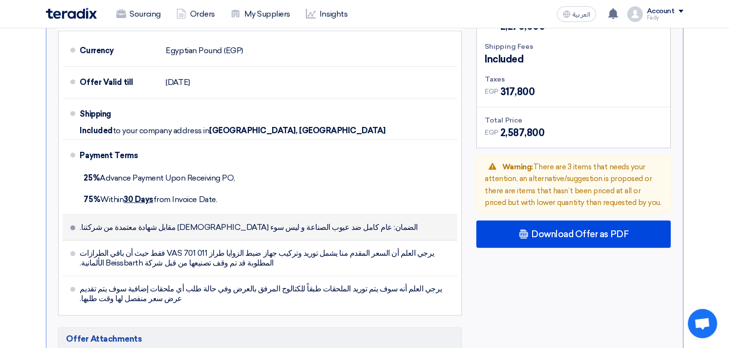
scroll to position [814, 0]
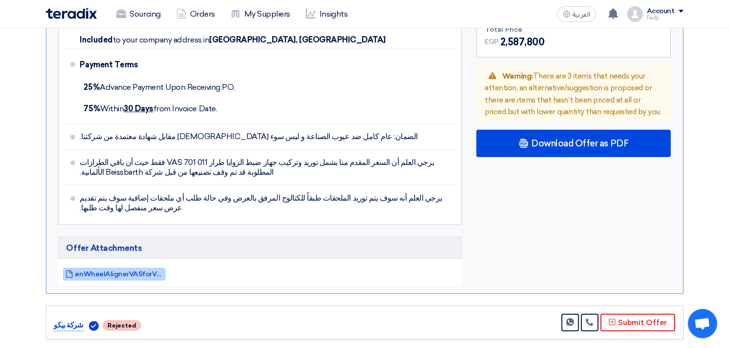
click at [137, 271] on span "enWheelAlignerVASforVolkswagen_1754730205287.pdf" at bounding box center [119, 274] width 88 height 7
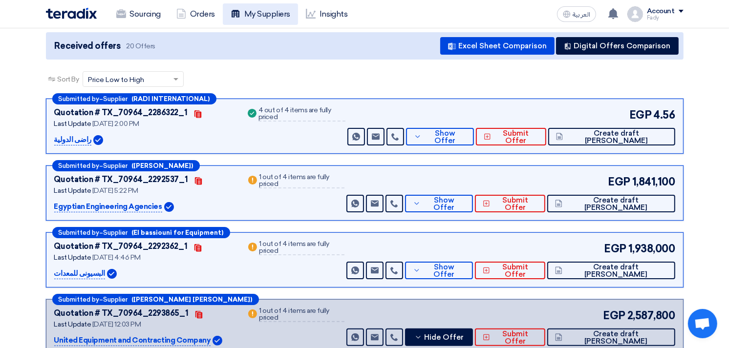
scroll to position [0, 0]
